Goal: Find specific page/section: Find specific page/section

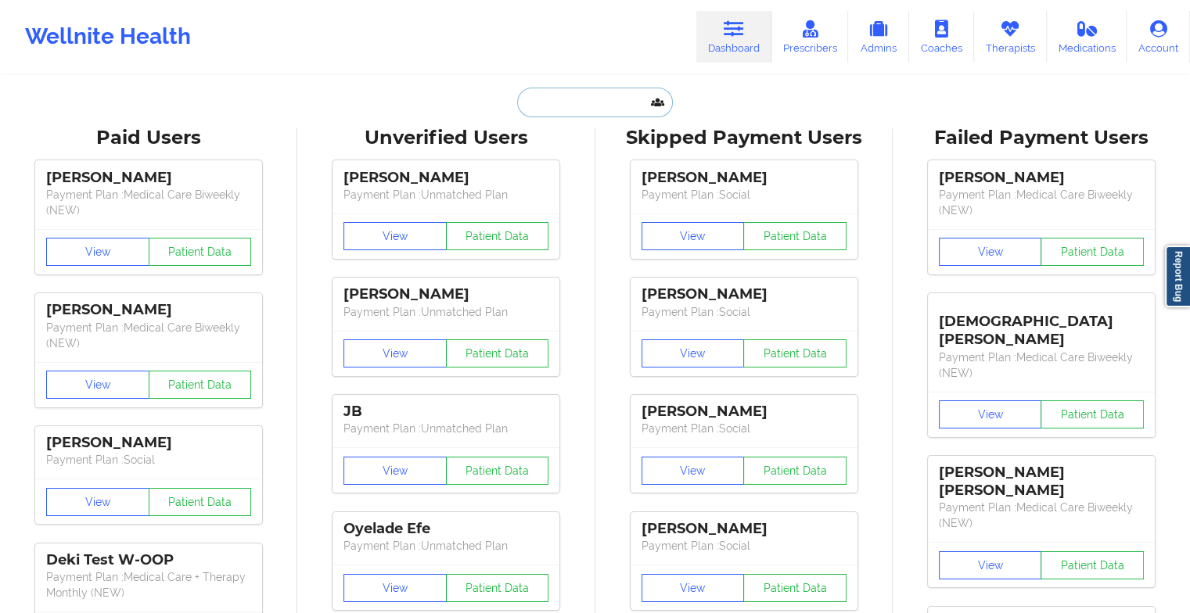
click at [594, 99] on input "text" at bounding box center [594, 103] width 155 height 30
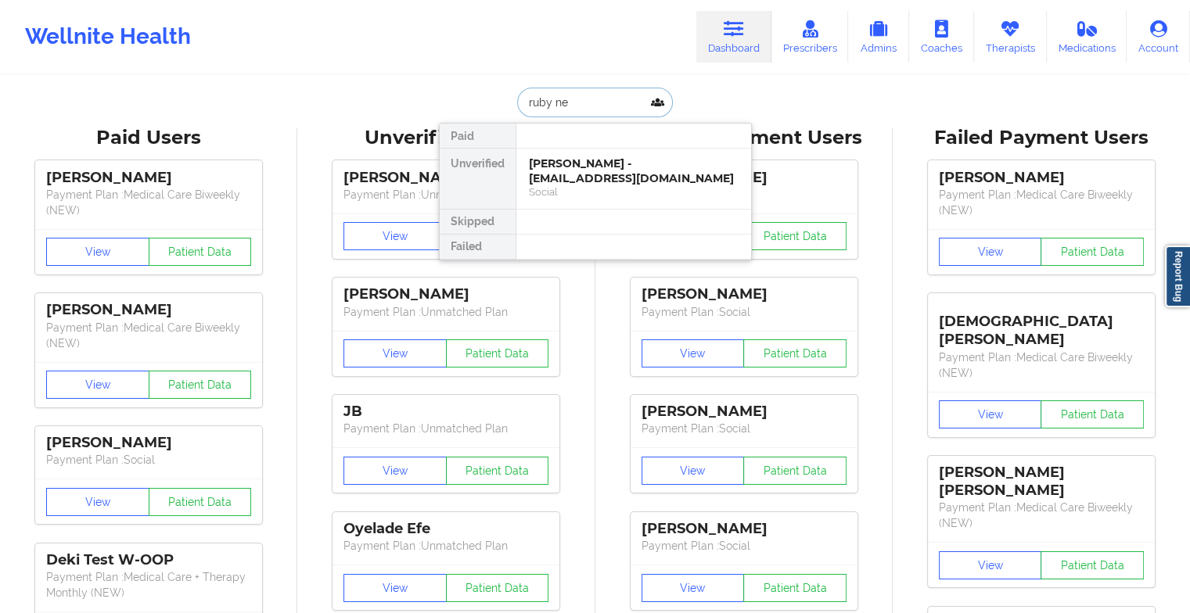
type input "[PERSON_NAME]"
click at [580, 163] on div "[PERSON_NAME] - [EMAIL_ADDRESS][DOMAIN_NAME]" at bounding box center [634, 170] width 210 height 29
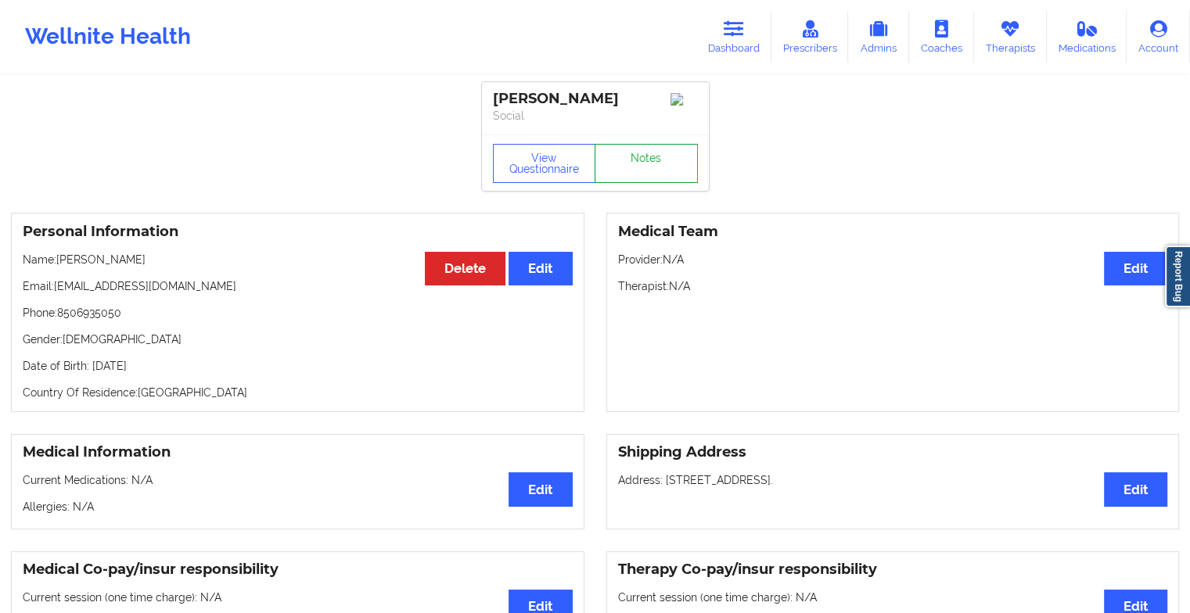
click at [660, 160] on link "Notes" at bounding box center [645, 163] width 103 height 39
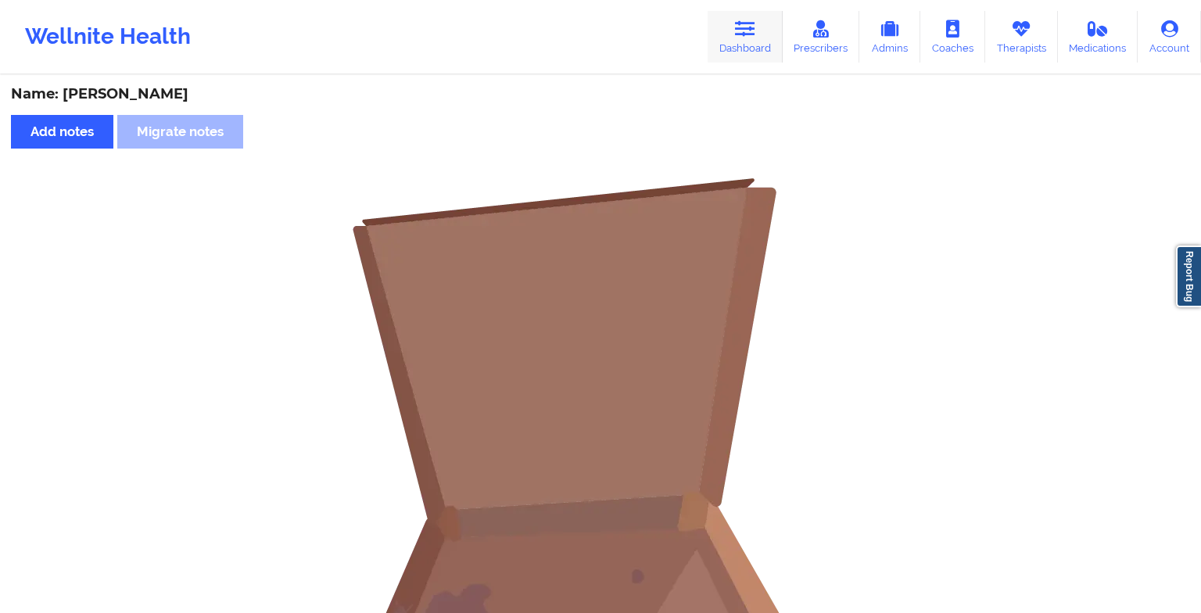
click at [745, 25] on icon at bounding box center [745, 28] width 20 height 17
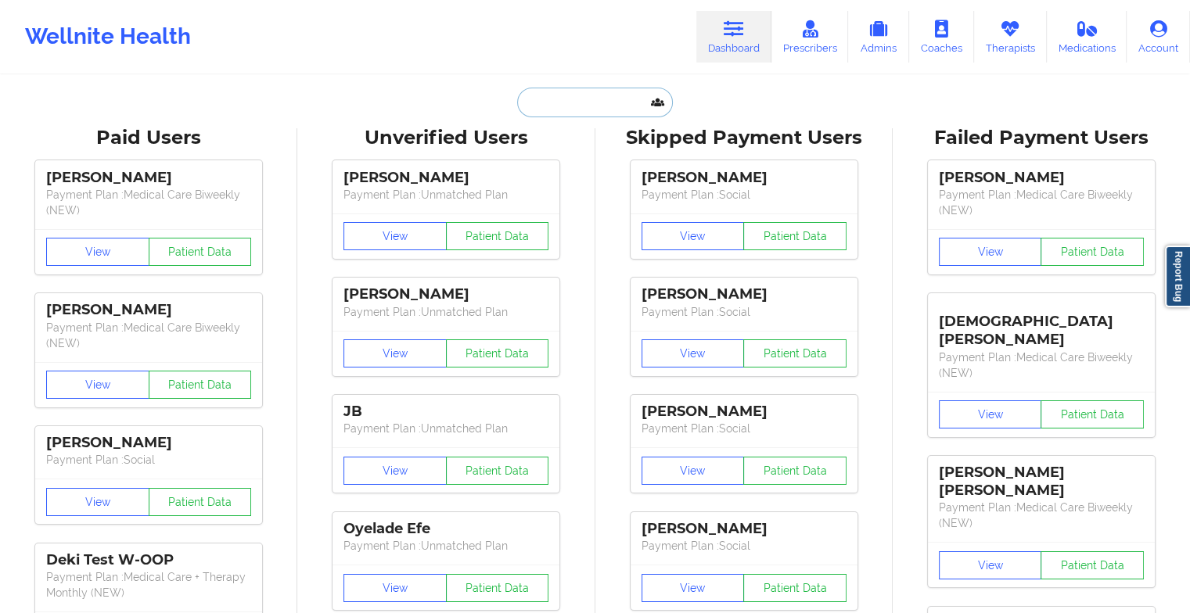
click at [582, 109] on input "text" at bounding box center [594, 103] width 155 height 30
type input "r"
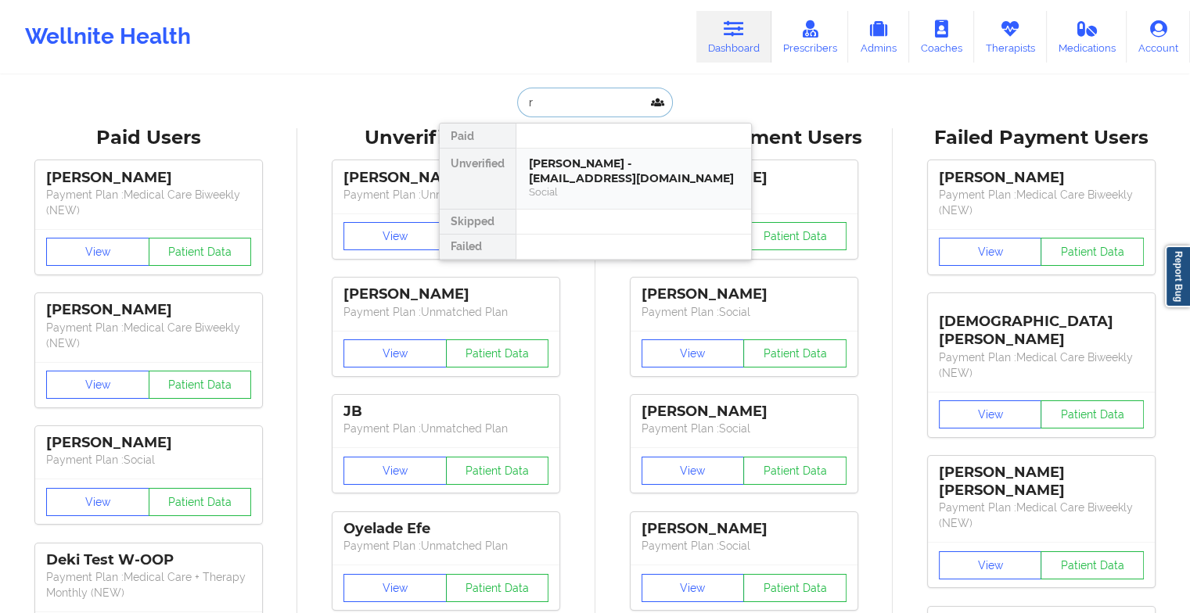
click at [558, 185] on div "[PERSON_NAME] - [EMAIL_ADDRESS][DOMAIN_NAME]" at bounding box center [634, 170] width 210 height 29
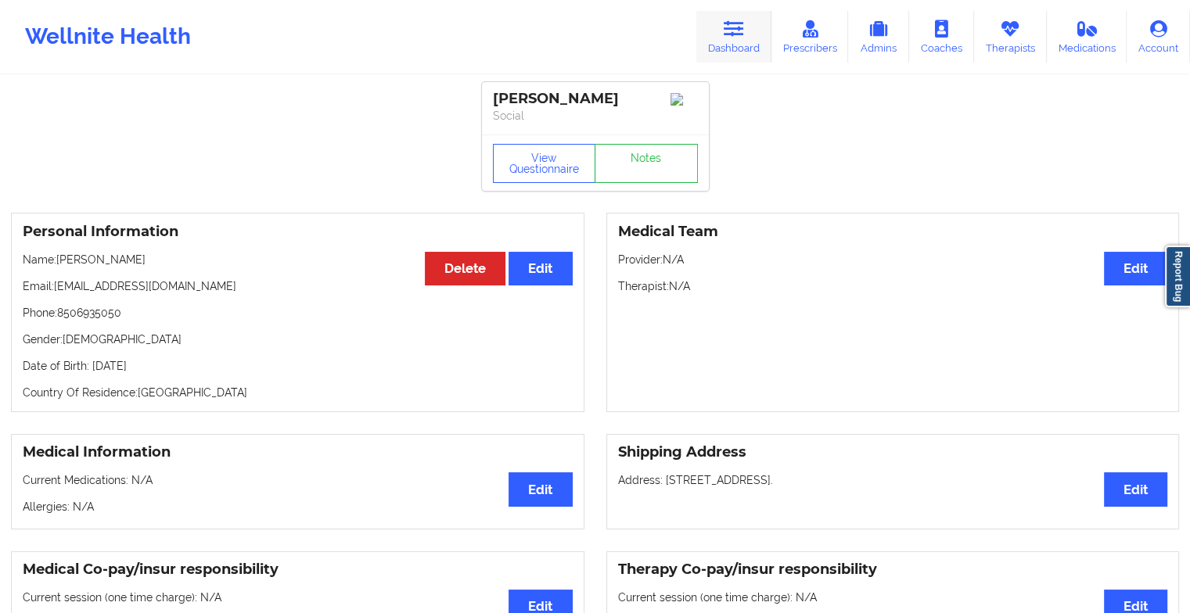
click at [740, 36] on icon at bounding box center [733, 28] width 20 height 17
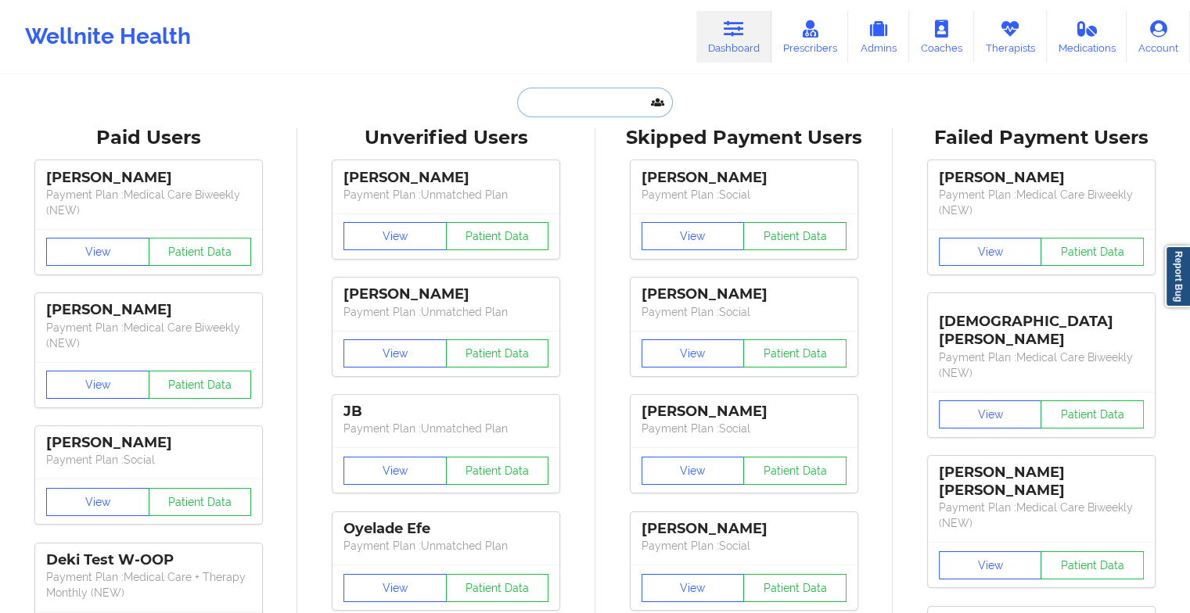
click at [610, 109] on input "text" at bounding box center [594, 103] width 155 height 30
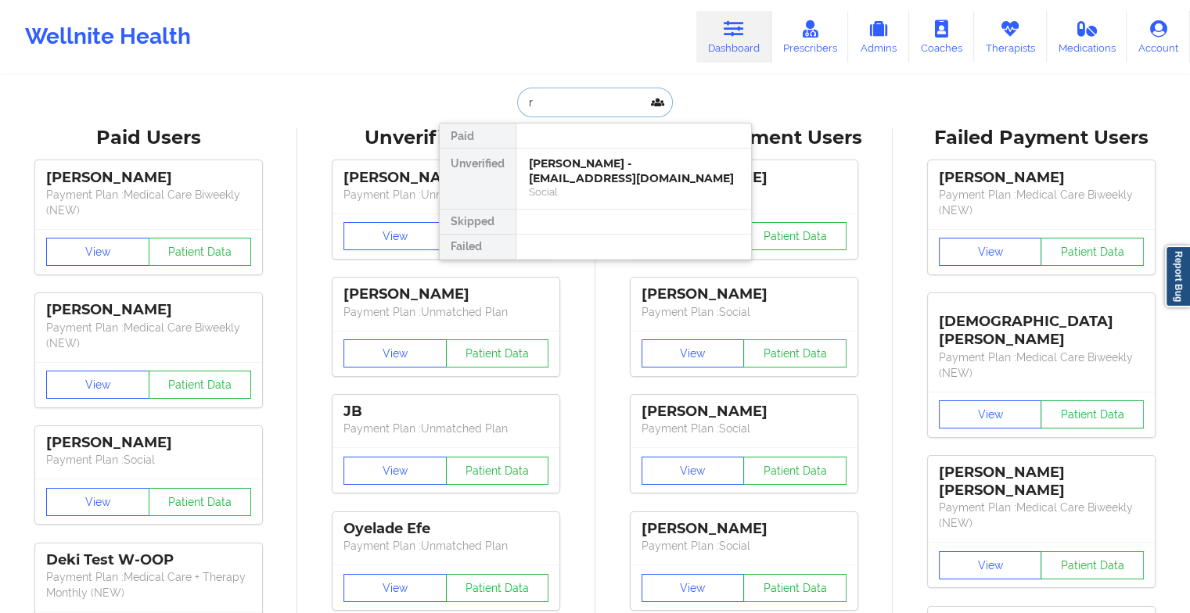
type input "r"
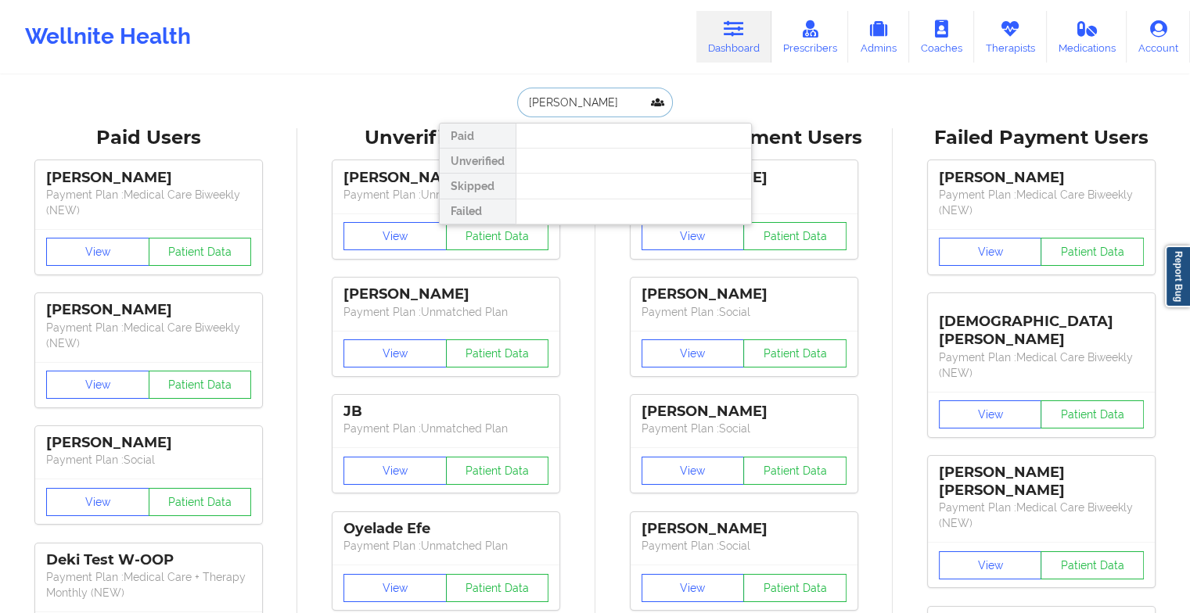
type input "[PERSON_NAME]"
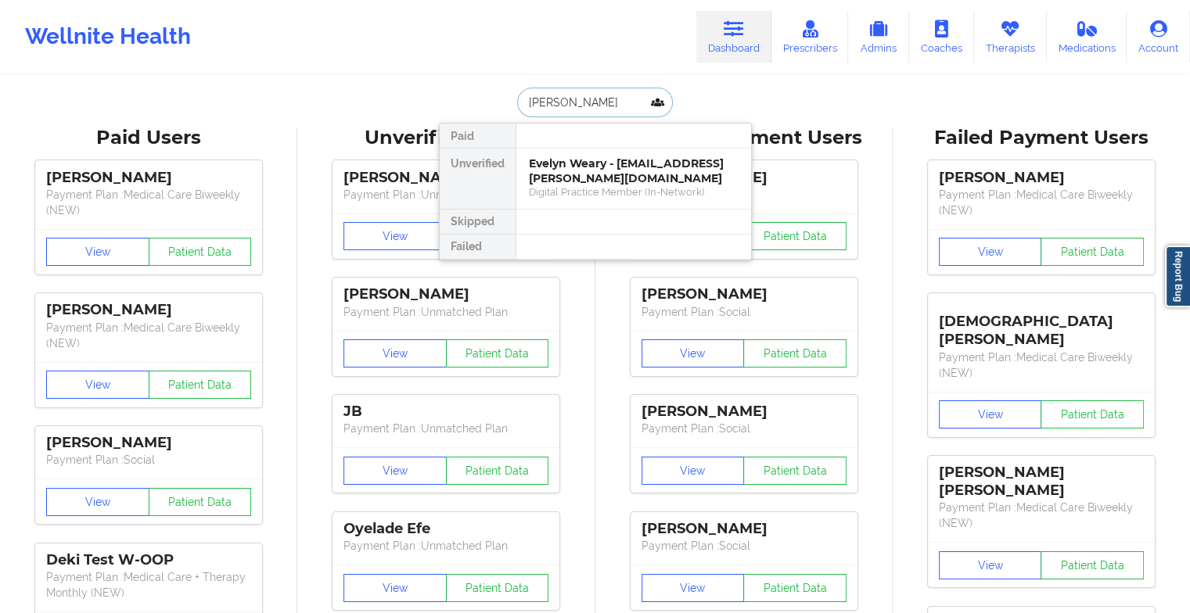
click at [576, 156] on div "Evelyn Weary - [EMAIL_ADDRESS][PERSON_NAME][DOMAIN_NAME]" at bounding box center [634, 170] width 210 height 29
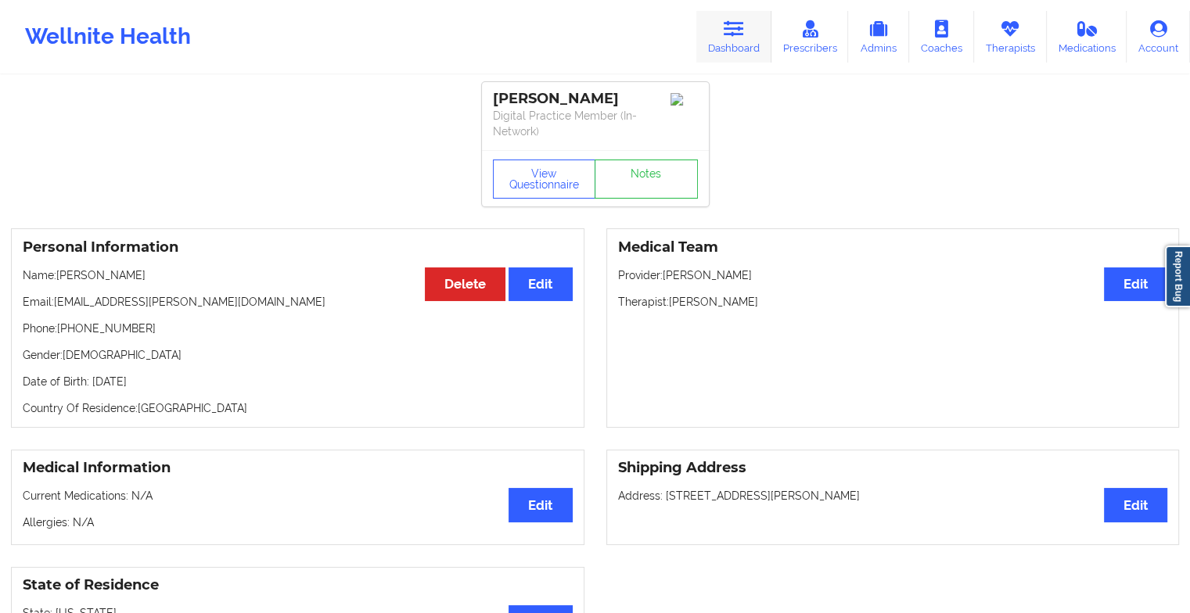
click at [705, 27] on link "Dashboard" at bounding box center [733, 37] width 75 height 52
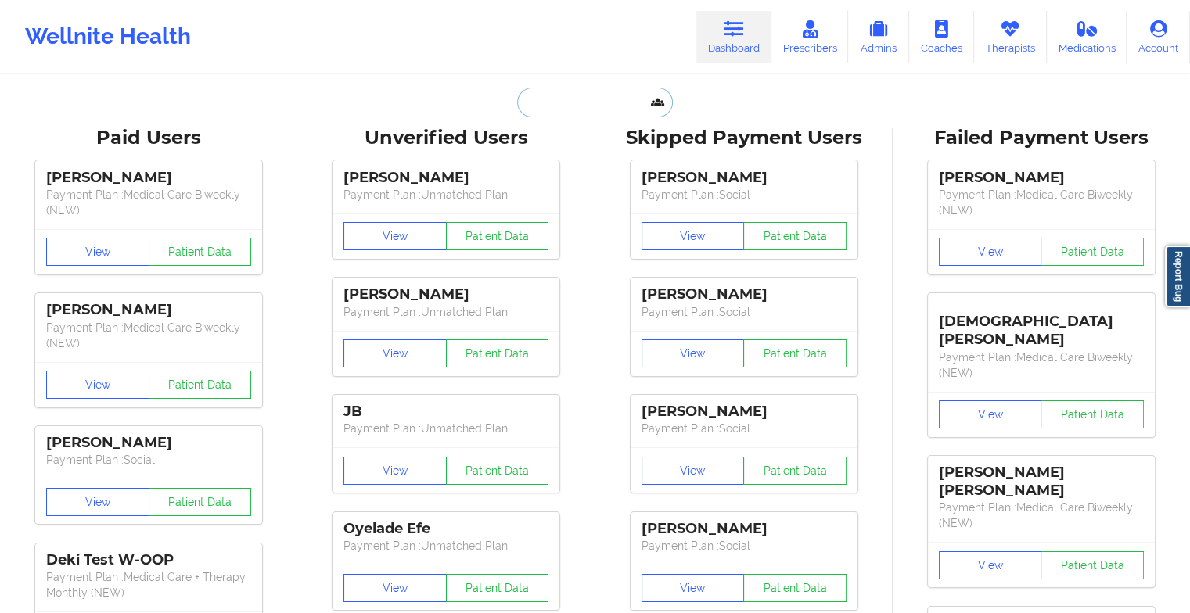
click at [555, 97] on input "text" at bounding box center [594, 103] width 155 height 30
type input "e"
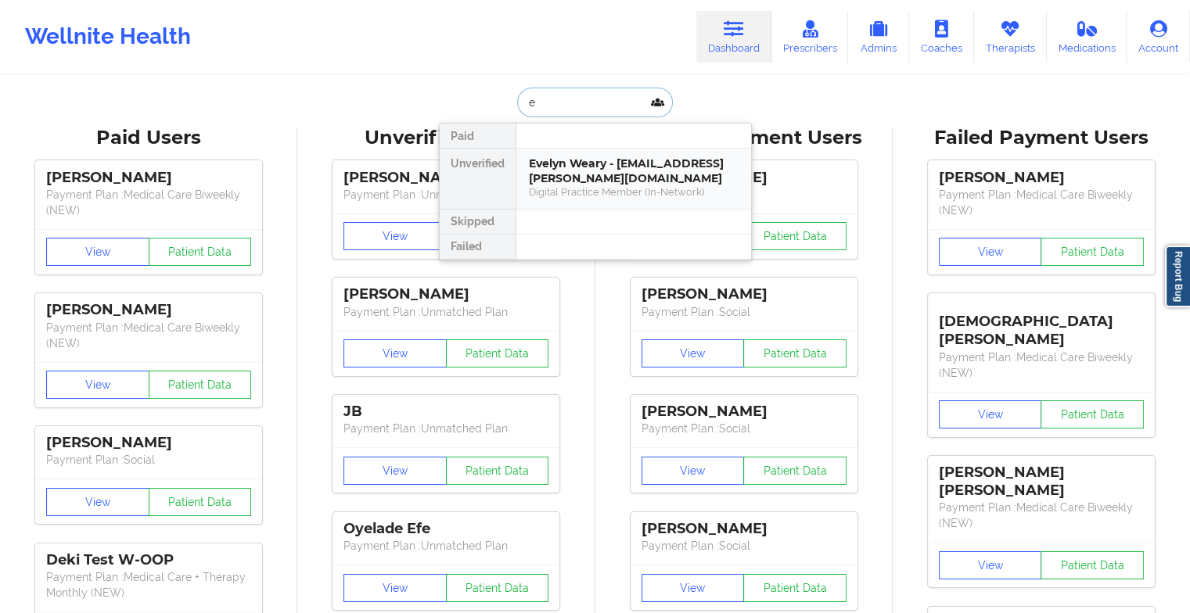
click at [566, 185] on div "Digital Practice Member (In-Network)" at bounding box center [634, 191] width 210 height 13
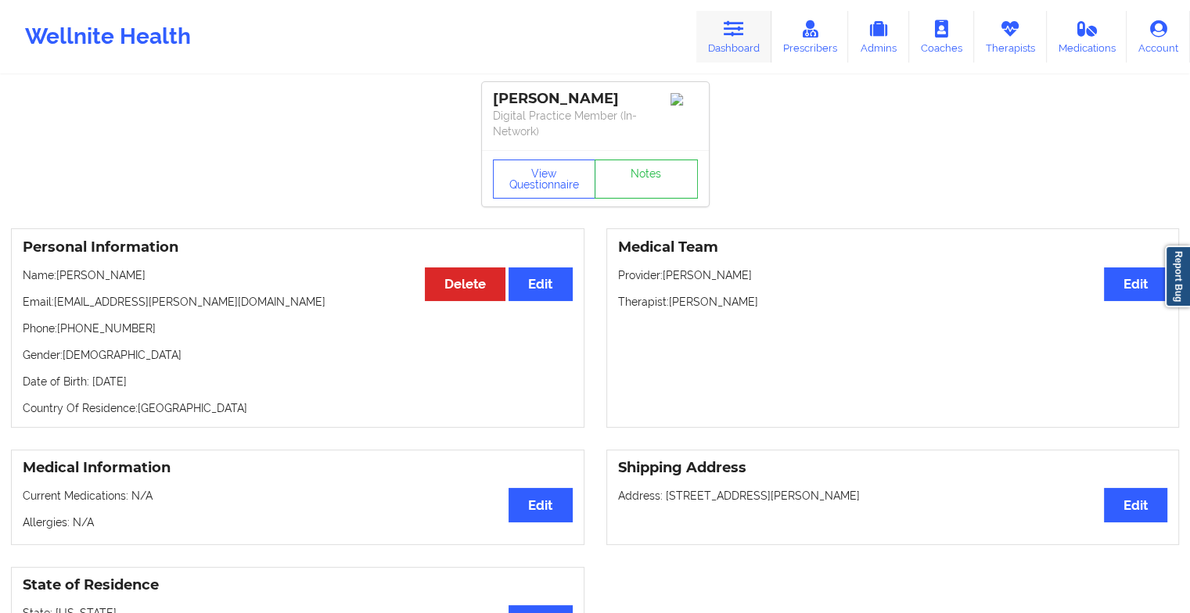
click at [730, 22] on icon at bounding box center [733, 28] width 20 height 17
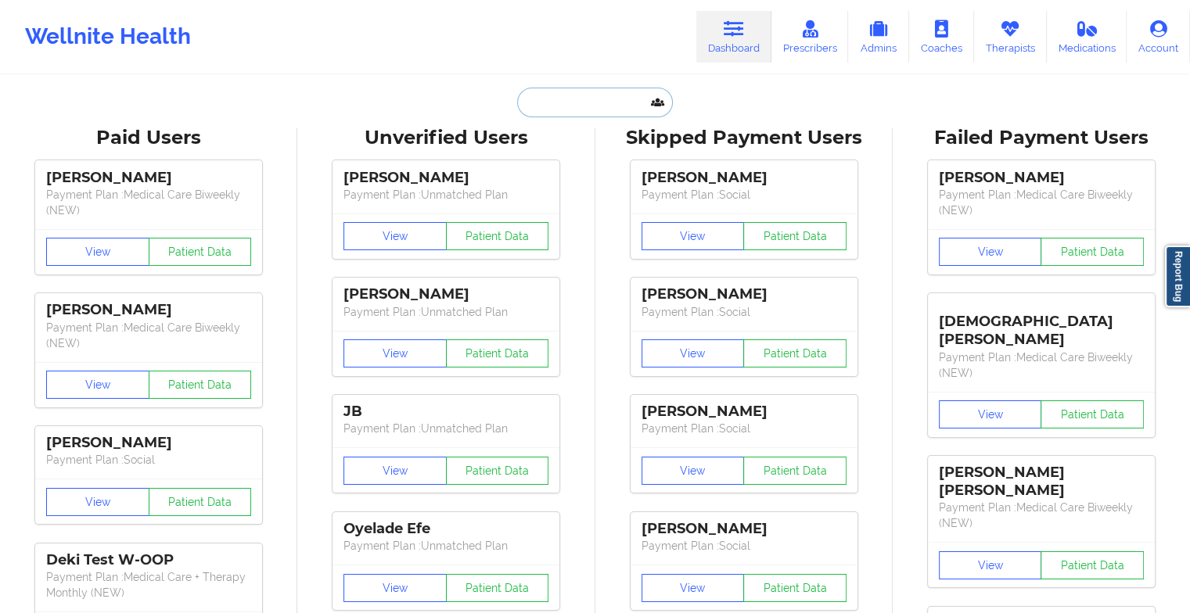
click at [580, 100] on input "text" at bounding box center [594, 103] width 155 height 30
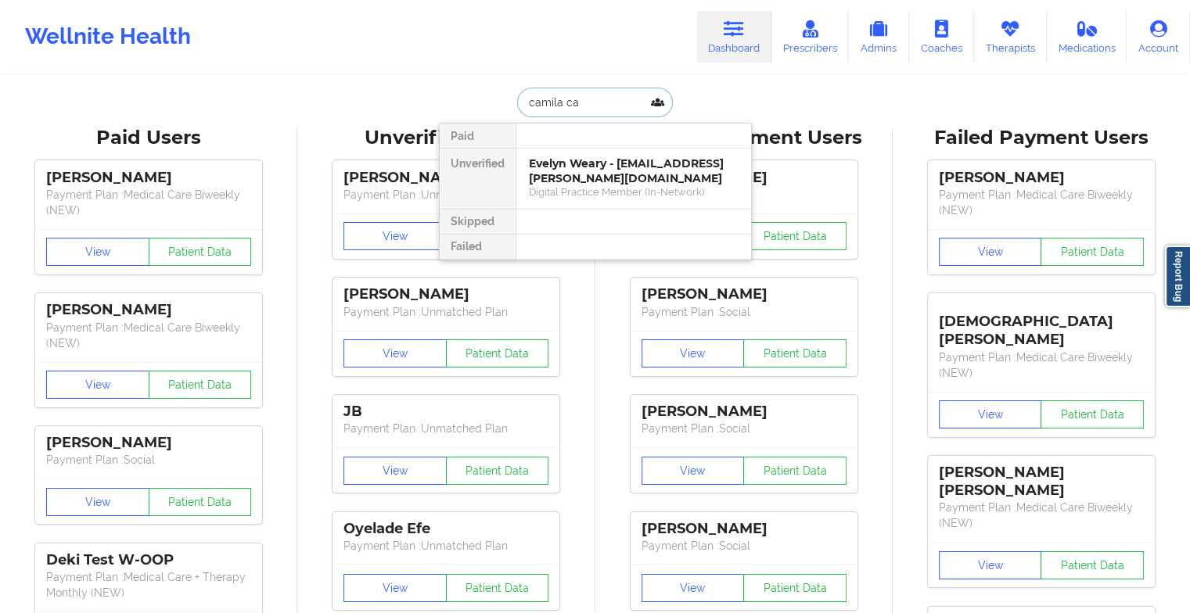
type input "camila cas"
click at [587, 178] on div "[PERSON_NAME] - [EMAIL_ADDRESS][DOMAIN_NAME]" at bounding box center [634, 170] width 210 height 29
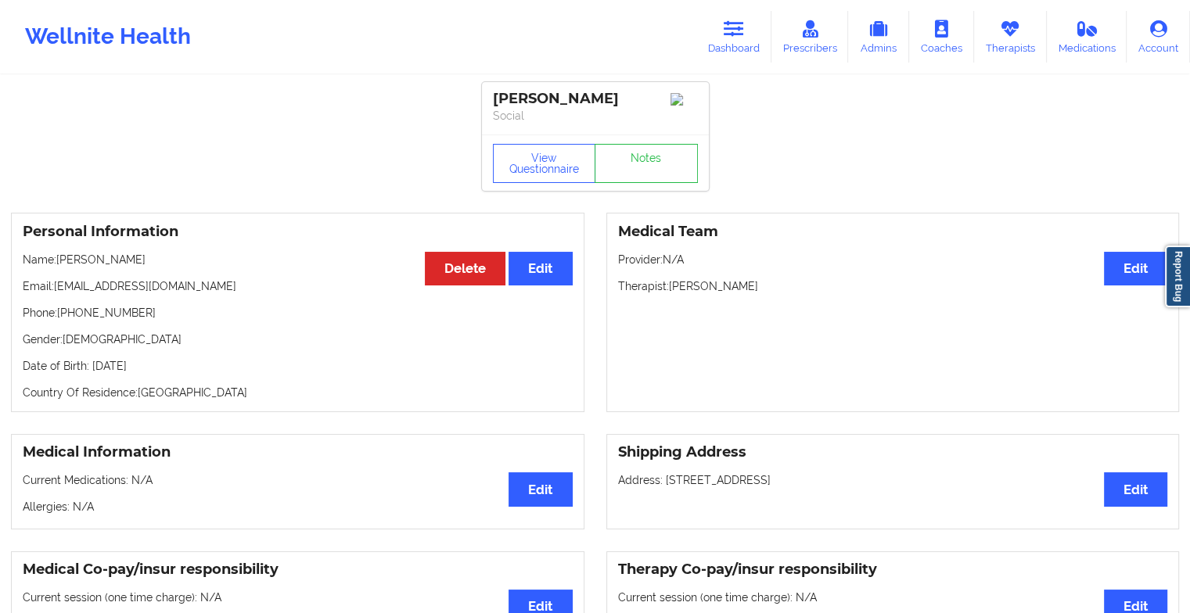
click at [672, 191] on div "View Questionnaire Notes" at bounding box center [595, 163] width 227 height 56
click at [667, 177] on link "Notes" at bounding box center [645, 163] width 103 height 39
